Goal: Information Seeking & Learning: Check status

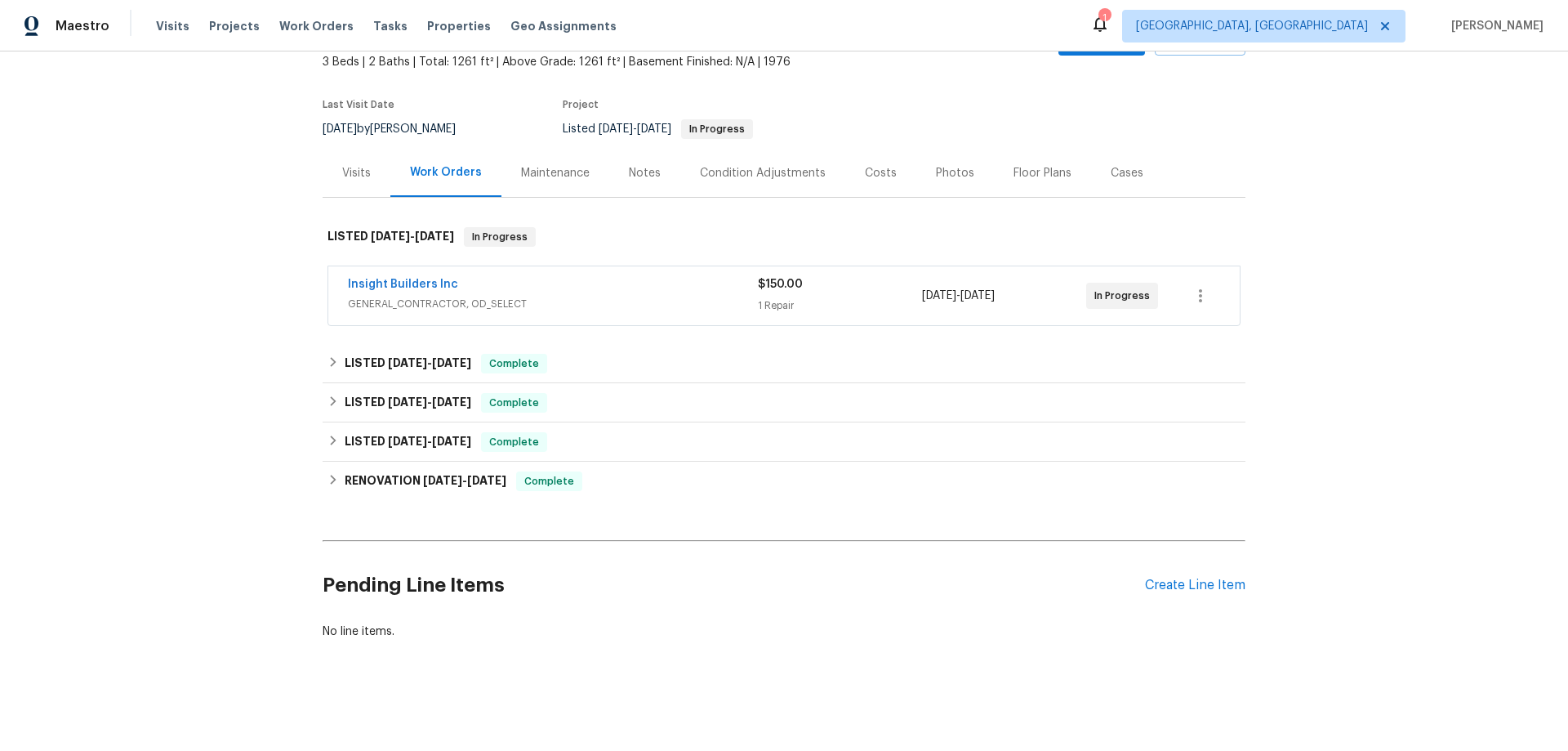
scroll to position [111, 0]
click at [554, 165] on div "Maintenance" at bounding box center [555, 173] width 69 height 16
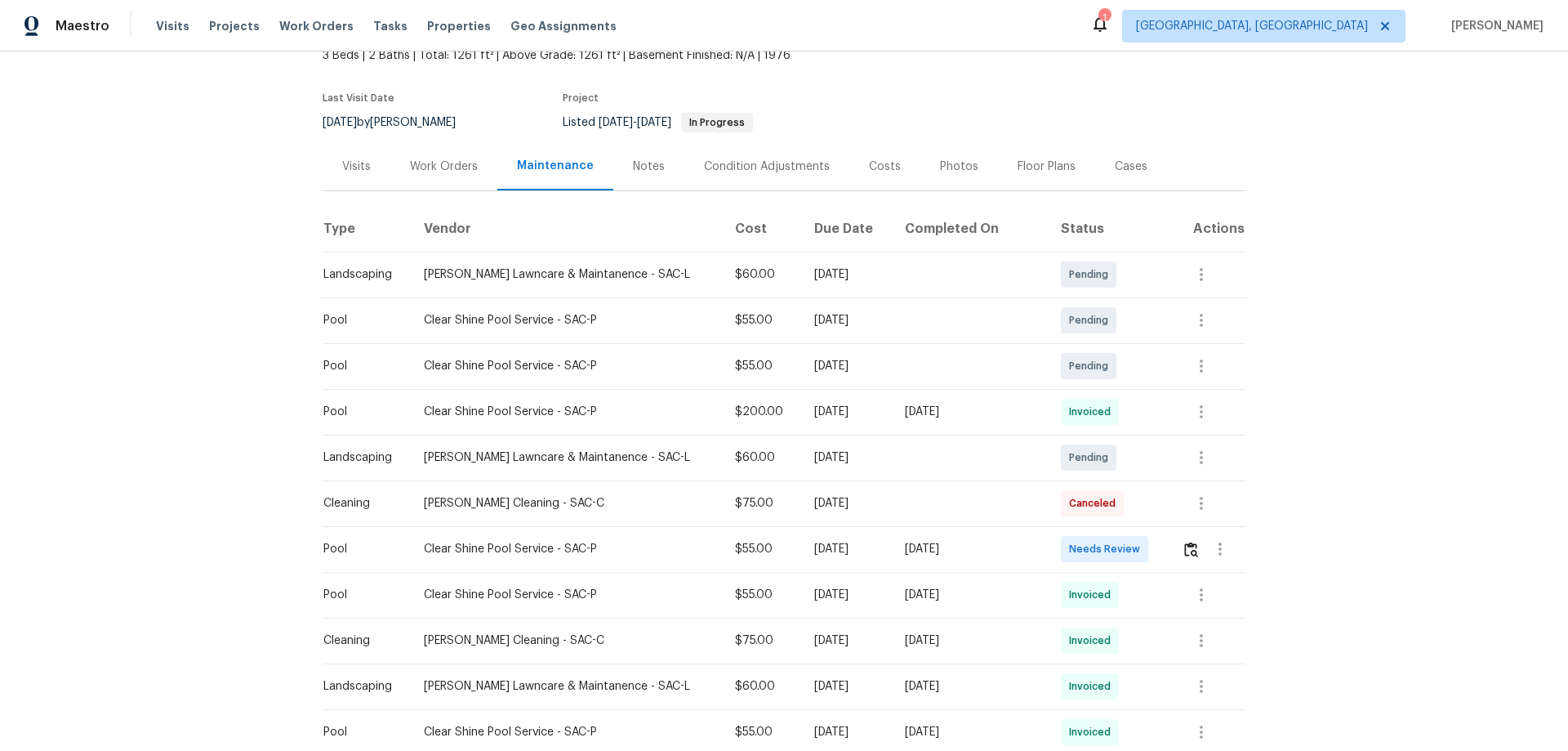
scroll to position [245, 0]
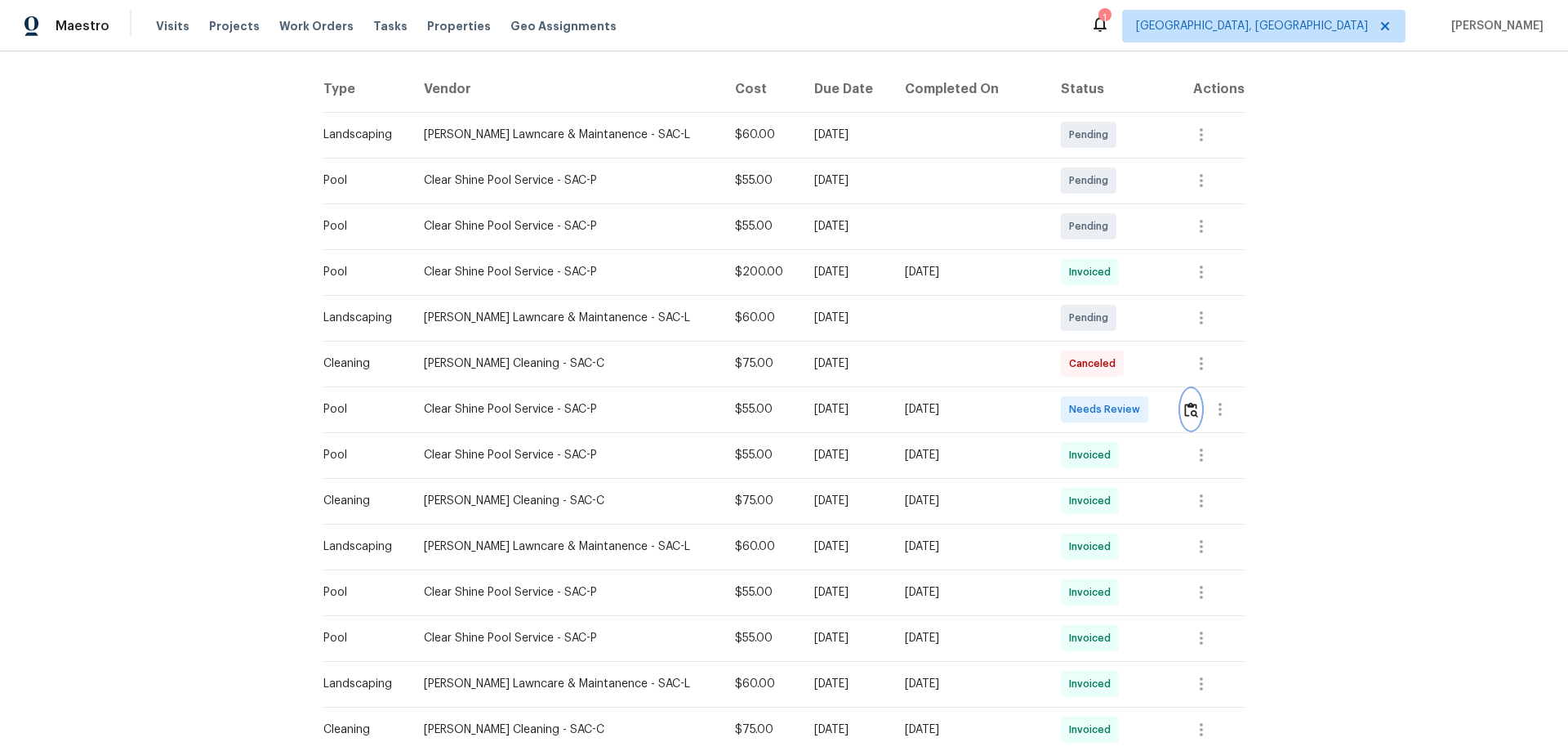
click at [1184, 411] on img "button" at bounding box center [1191, 409] width 14 height 15
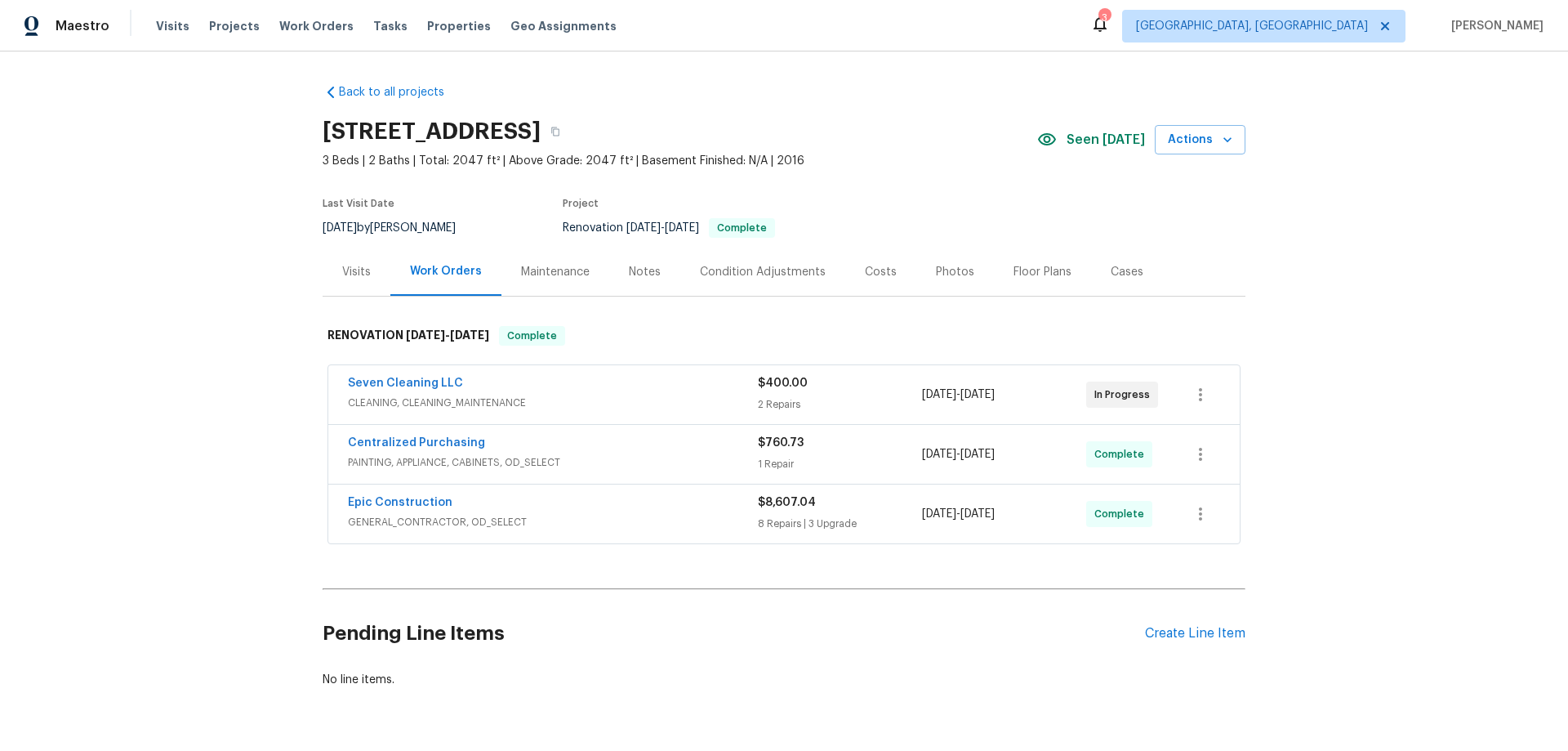
click at [933, 168] on span "3 Beds | 2 Baths | Total: 2047 ft² | Above Grade: 2047 ft² | Basement Finished:…" at bounding box center [679, 160] width 714 height 16
click at [353, 282] on div "Visits" at bounding box center [357, 271] width 68 height 48
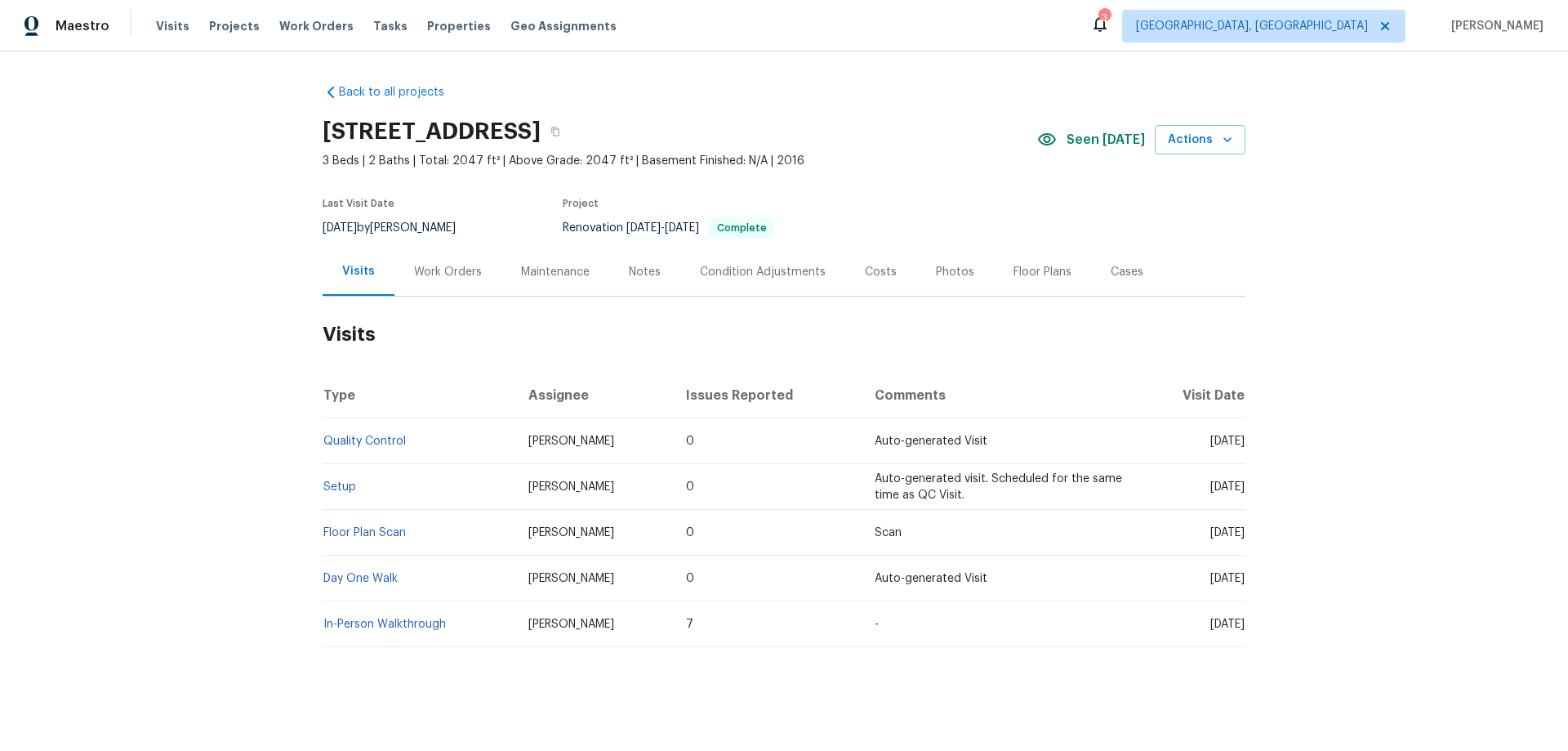
drag, startPoint x: 427, startPoint y: 267, endPoint x: 418, endPoint y: 299, distance: 33.2
click at [427, 266] on div "Work Orders" at bounding box center [448, 271] width 68 height 16
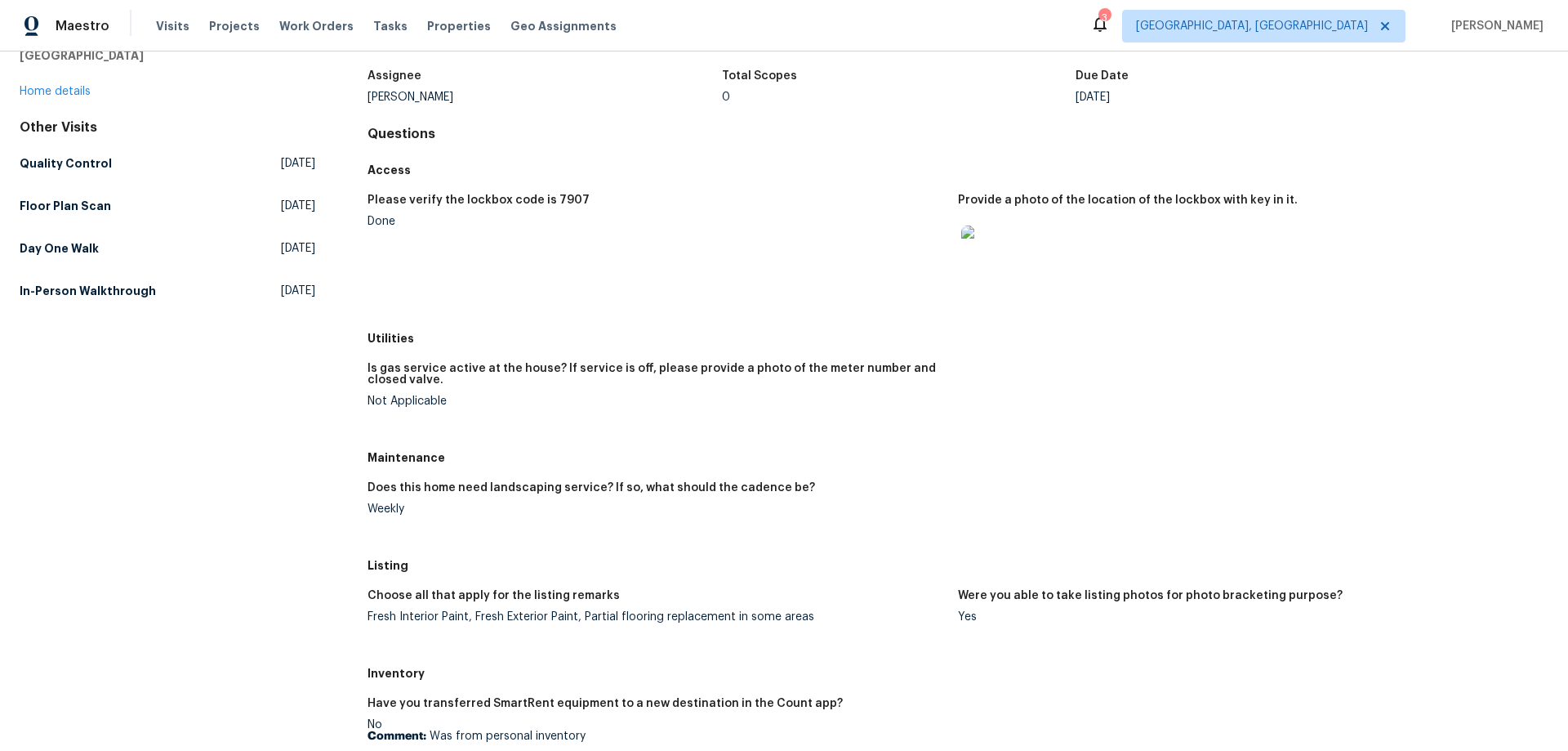
scroll to position [245, 0]
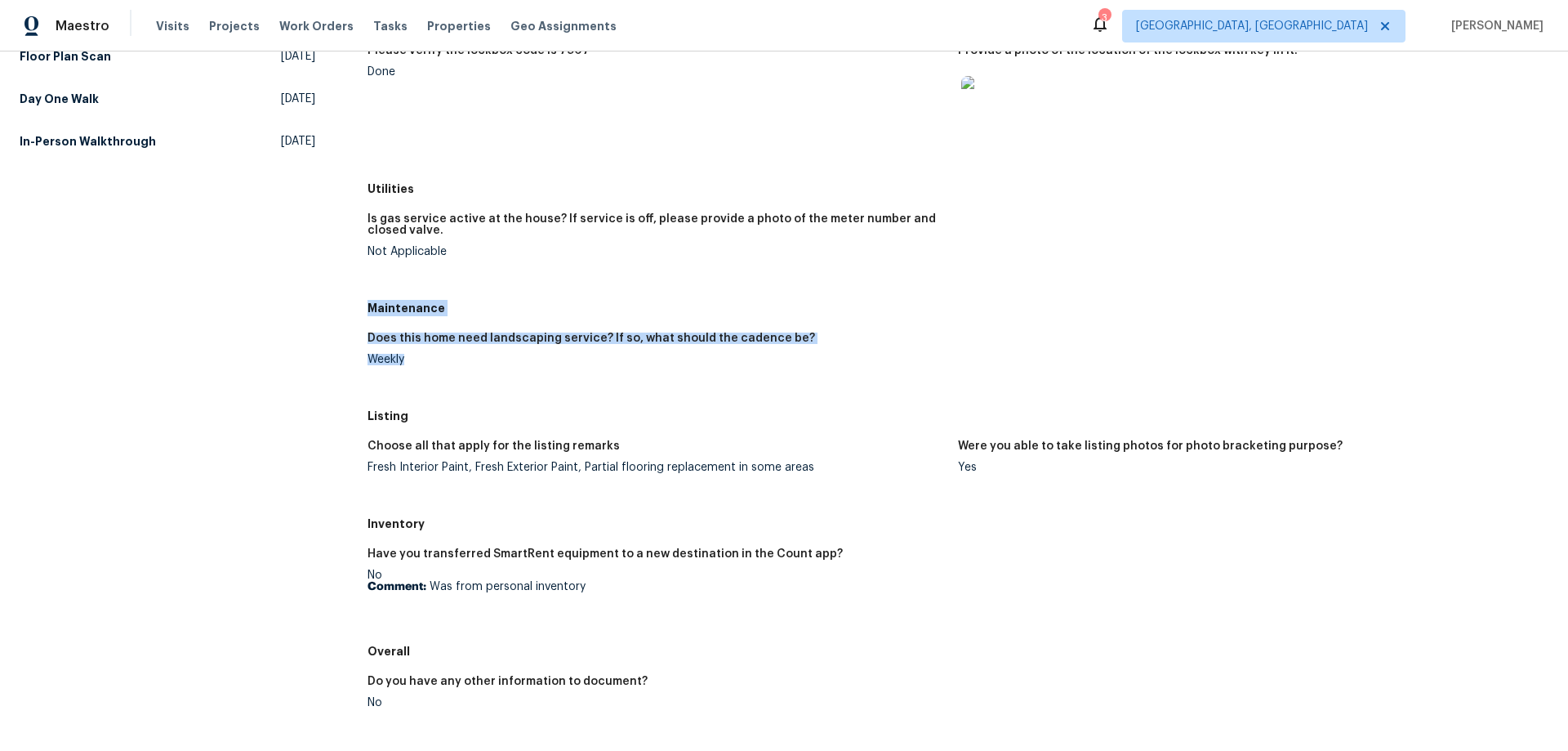
drag, startPoint x: 362, startPoint y: 309, endPoint x: 424, endPoint y: 372, distance: 88.4
click at [424, 372] on div "All visits [STREET_ADDRESS][PERSON_NAME] Home details Other Visits Quality Cont…" at bounding box center [784, 381] width 1528 height 1085
